Goal: Task Accomplishment & Management: Complete application form

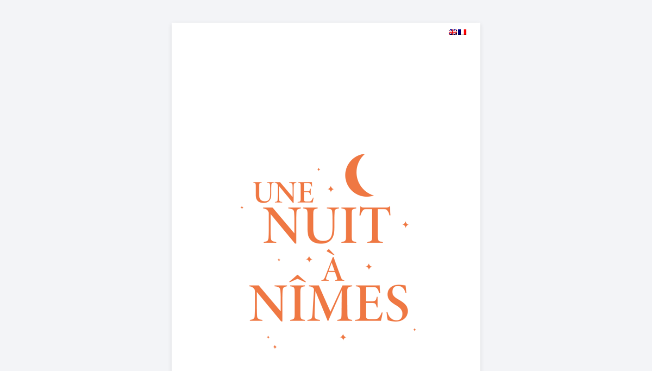
select select
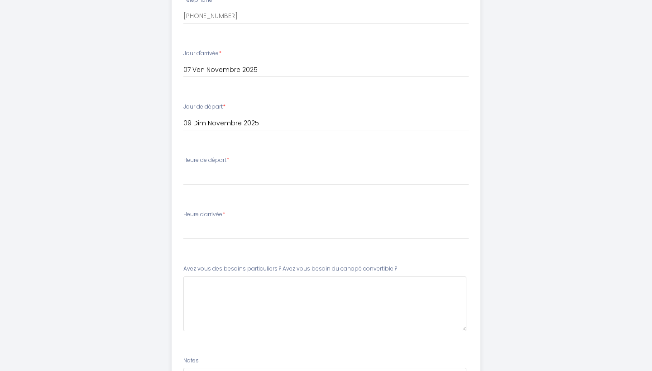
scroll to position [697, 0]
type input "[EMAIL_ADDRESS][DOMAIN_NAME]"
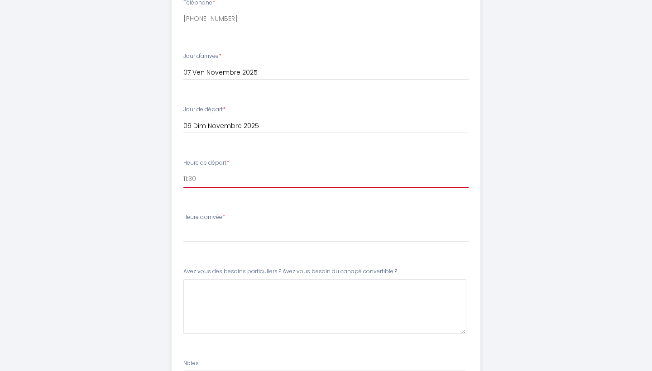
select select "11:00"
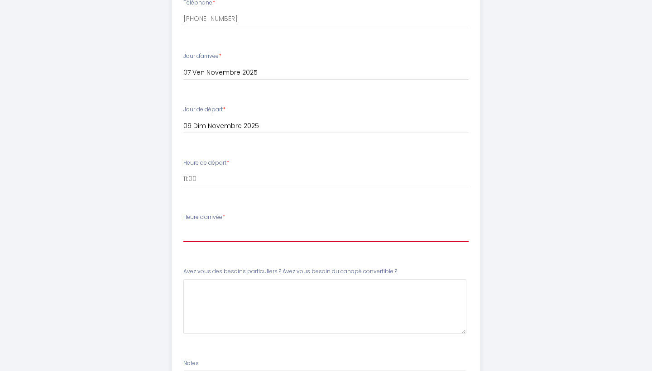
select select "15:00"
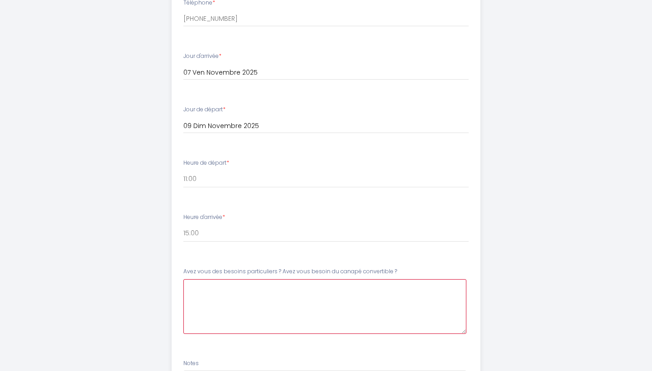
click at [213, 283] on \?8 at bounding box center [324, 306] width 283 height 55
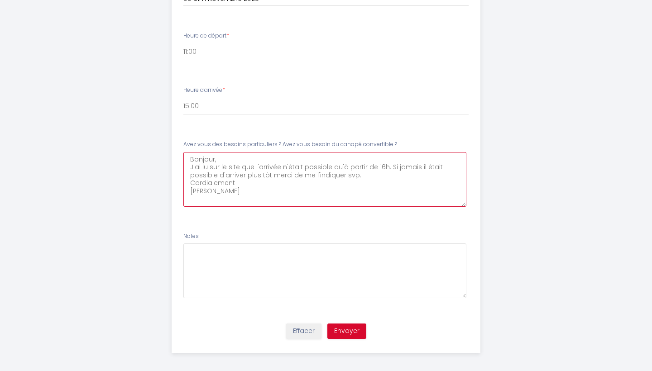
scroll to position [824, 0]
drag, startPoint x: 239, startPoint y: 191, endPoint x: 191, endPoint y: 152, distance: 62.2
click at [191, 153] on \?8 "Bonjour, J'ai lu sur le site que l'arrivée n'était possible qu'à partir de 16h.…" at bounding box center [324, 180] width 283 height 55
type \?8 "Bonjour, J'ai lu sur le site que l'arrivée n'était possible qu'à partir de 16h.…"
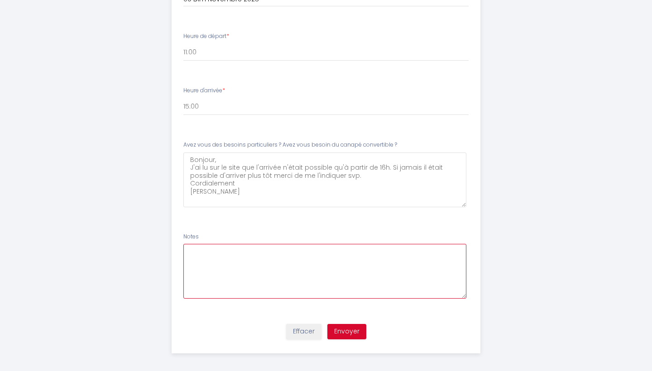
click at [198, 249] on textarea at bounding box center [324, 271] width 283 height 55
paste textarea "Bonjour, J'ai lu sur le site que l'arrivée n'était possible qu'à partir de 16h.…"
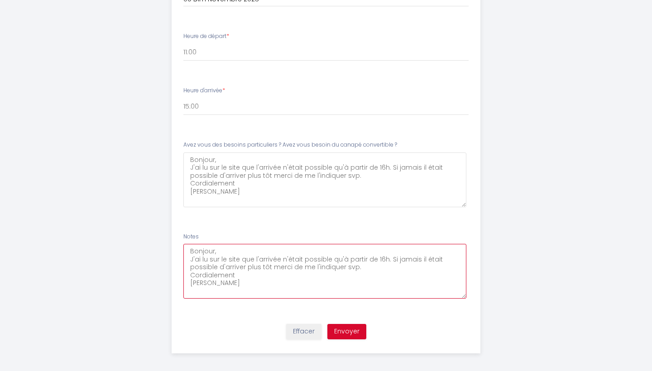
type textarea "Bonjour, J'ai lu sur le site que l'arrivée n'était possible qu'à partir de 16h.…"
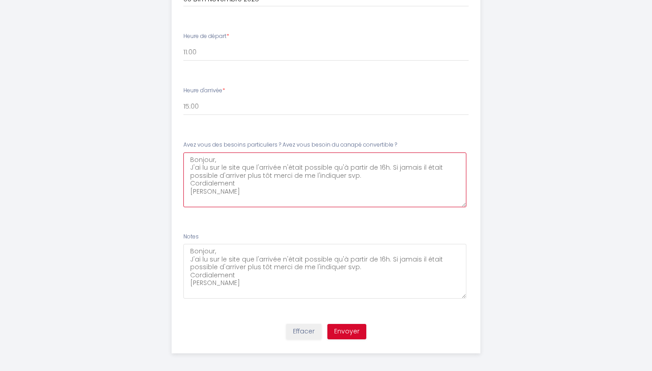
drag, startPoint x: 241, startPoint y: 187, endPoint x: 187, endPoint y: 163, distance: 59.3
click at [187, 163] on \?8 "Bonjour, J'ai lu sur le site que l'arrivée n'était possible qu'à partir de 16h.…" at bounding box center [324, 180] width 283 height 55
type \?8 "Bonjour, Je viens avec mon fils dans votre logement, s'il est possible de prévo…"
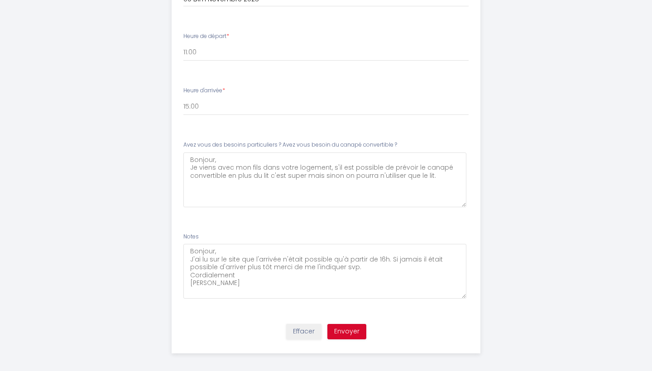
click at [346, 329] on button "Envoyer" at bounding box center [346, 331] width 39 height 15
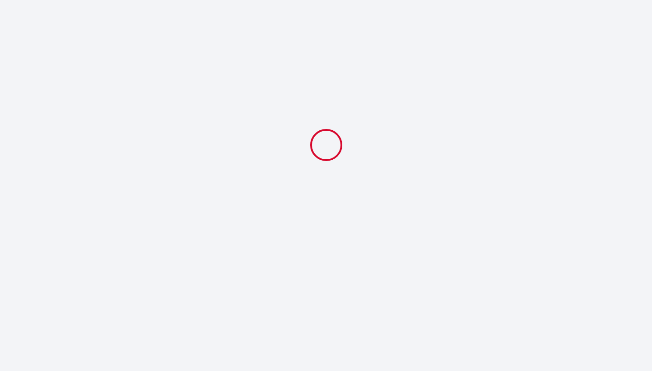
scroll to position [0, 0]
select select "11:00"
